Goal: Information Seeking & Learning: Learn about a topic

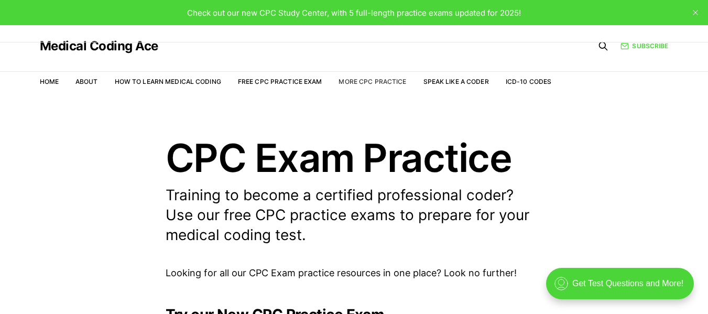
click at [353, 81] on link "More CPC Practice" at bounding box center [373, 82] width 68 height 8
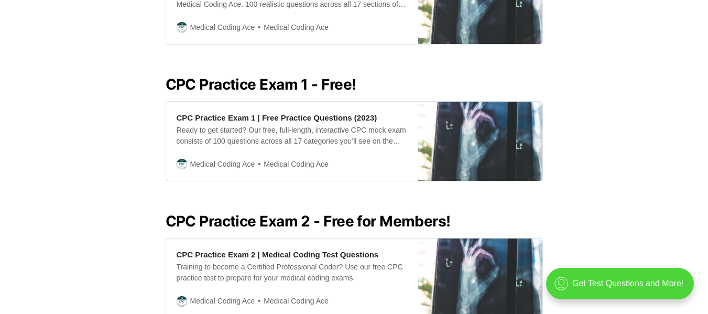
scroll to position [421, 0]
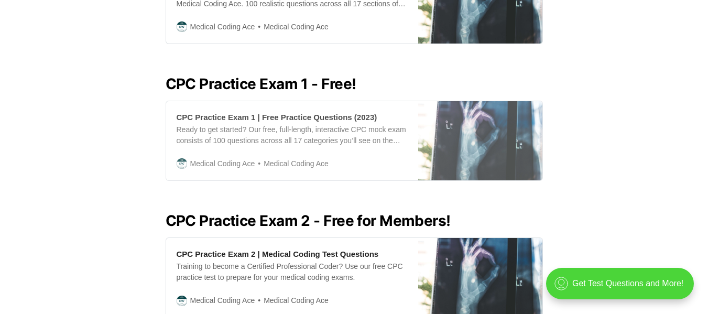
click at [265, 112] on div "CPC Practice Exam 1 | Free Practice Questions (2023)" at bounding box center [277, 117] width 201 height 11
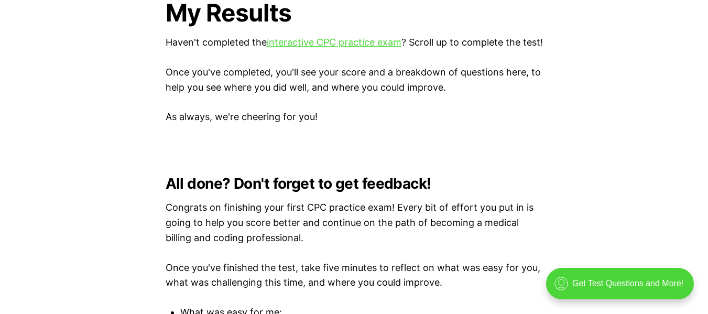
scroll to position [2661, 0]
